Goal: Navigation & Orientation: Understand site structure

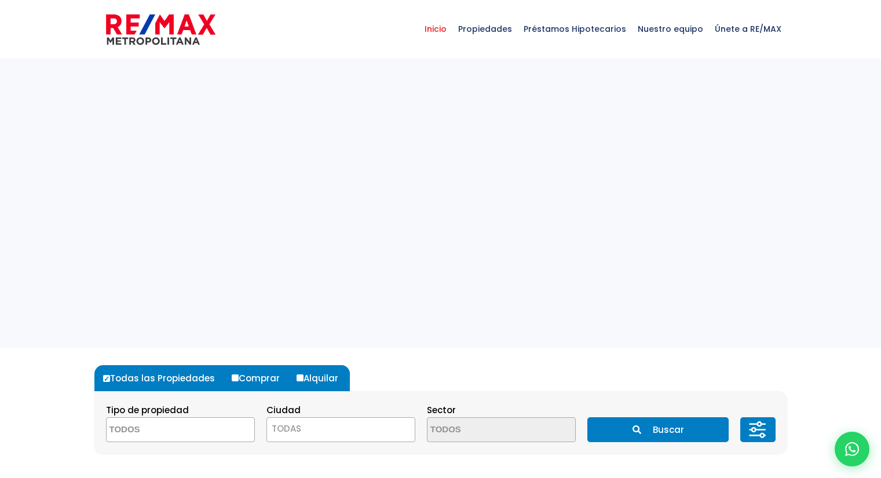
select select
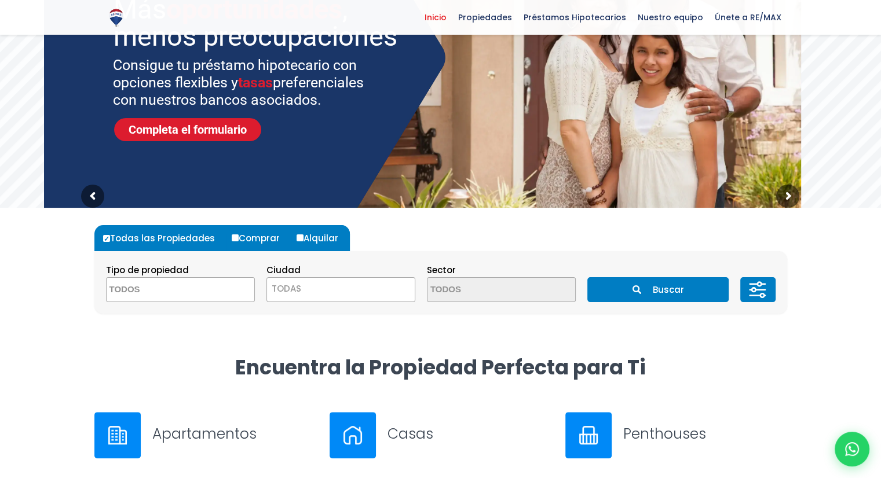
scroll to position [58, 0]
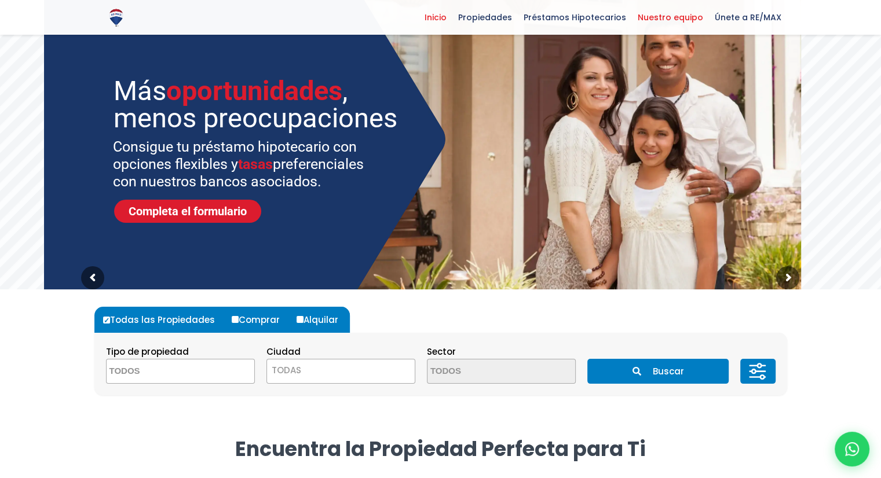
click at [652, 10] on span "Nuestro equipo" at bounding box center [670, 17] width 77 height 17
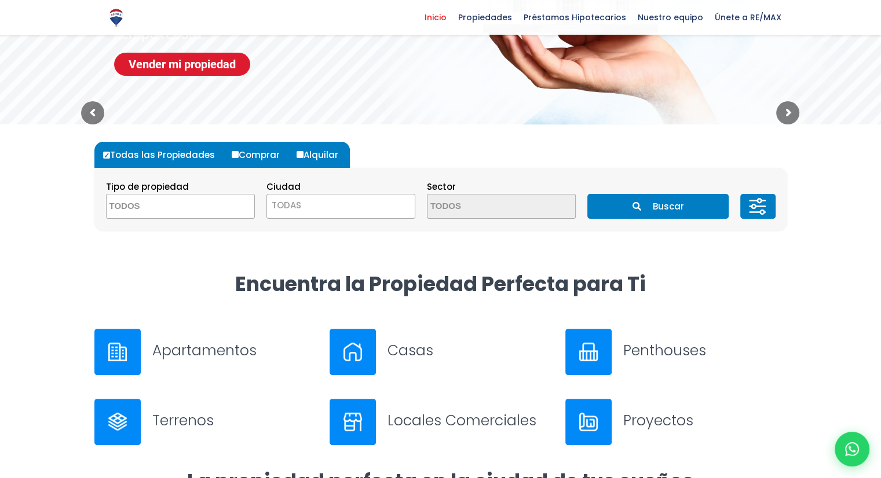
scroll to position [232, 0]
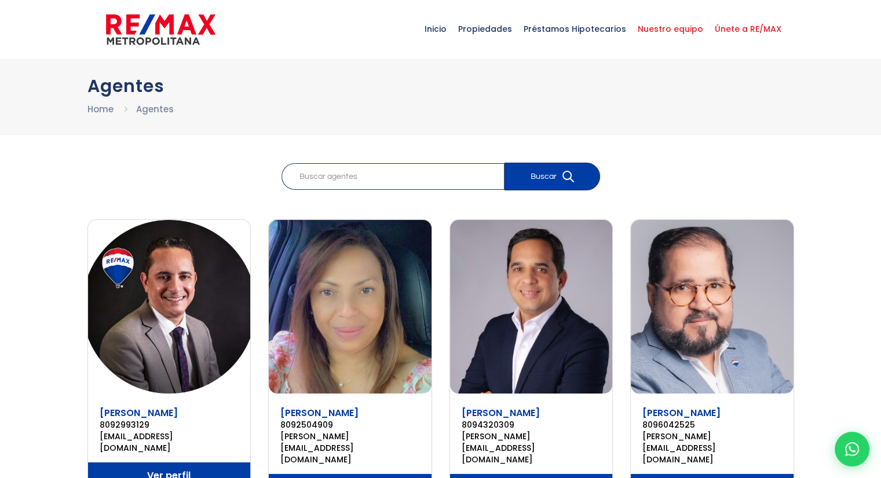
click at [745, 30] on span "Únete a RE/MAX" at bounding box center [748, 29] width 78 height 35
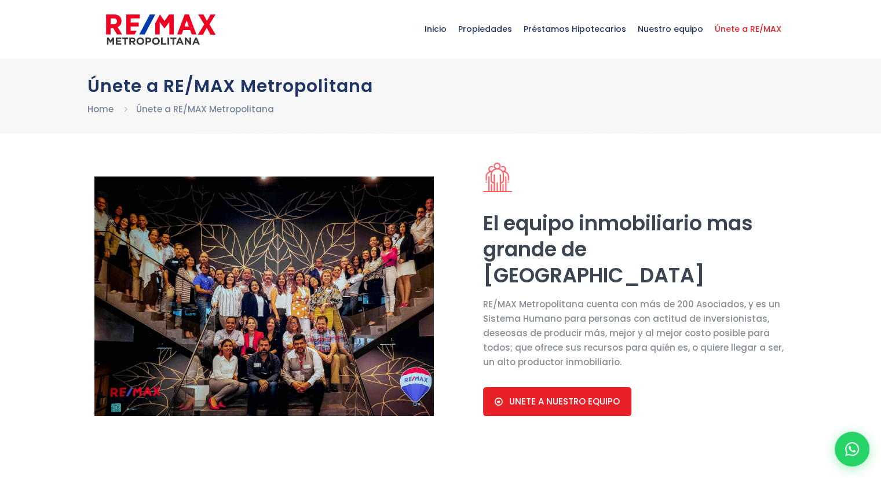
select select "DO"
click at [452, 21] on span "Inicio" at bounding box center [436, 29] width 34 height 35
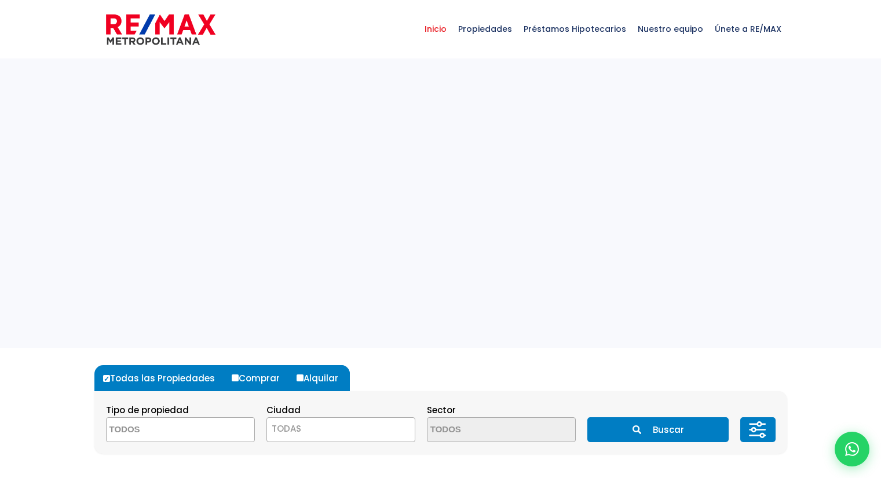
select select
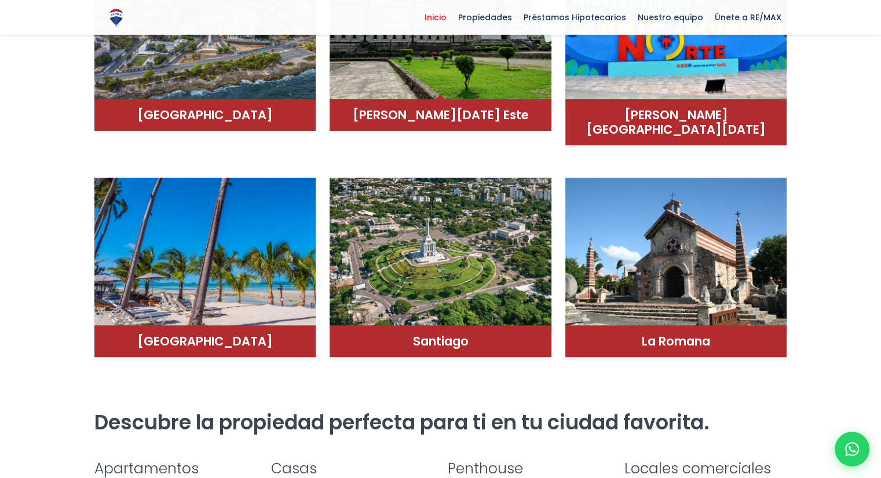
scroll to position [811, 0]
